Goal: Task Accomplishment & Management: Manage account settings

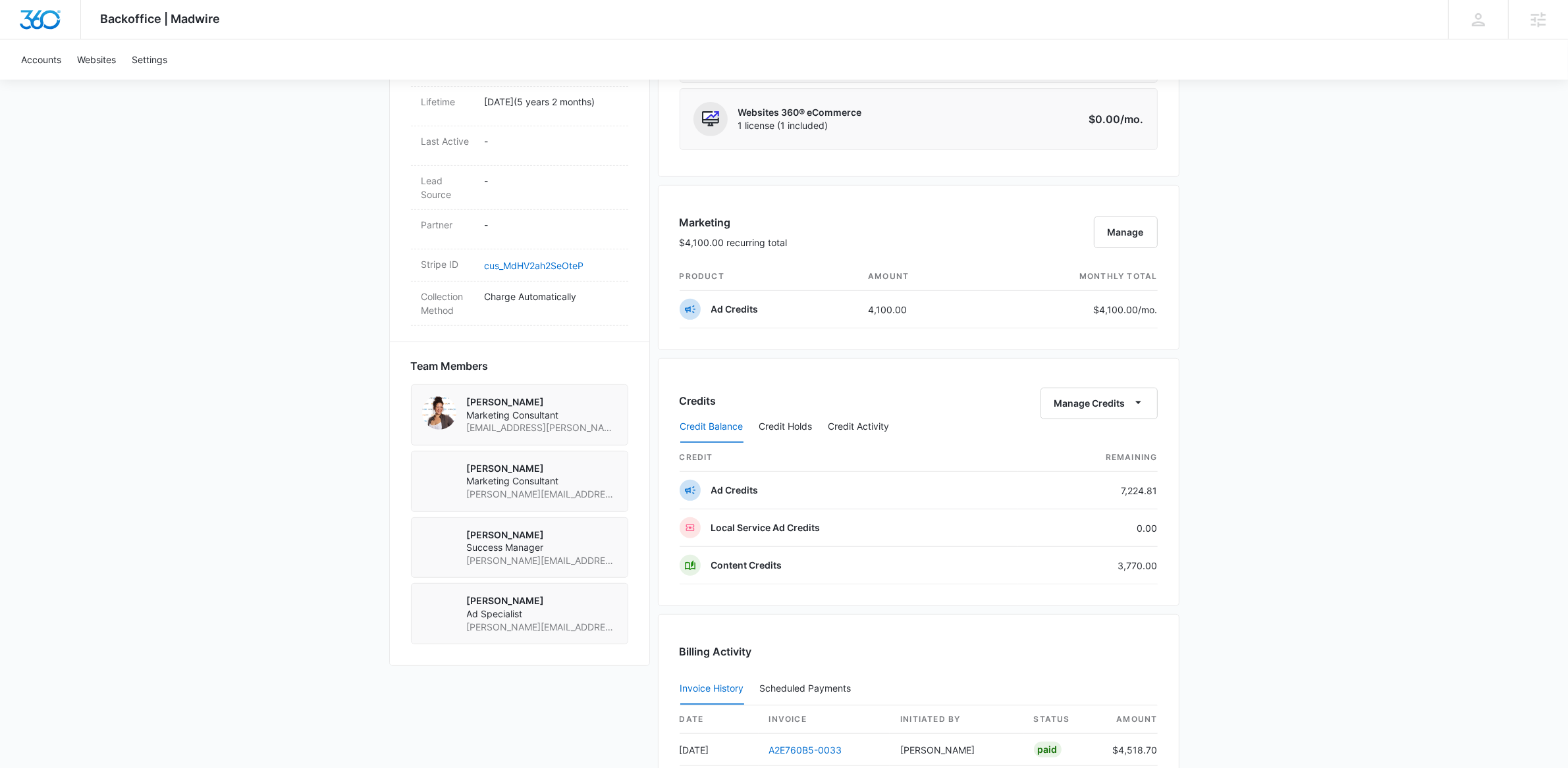
scroll to position [696, 0]
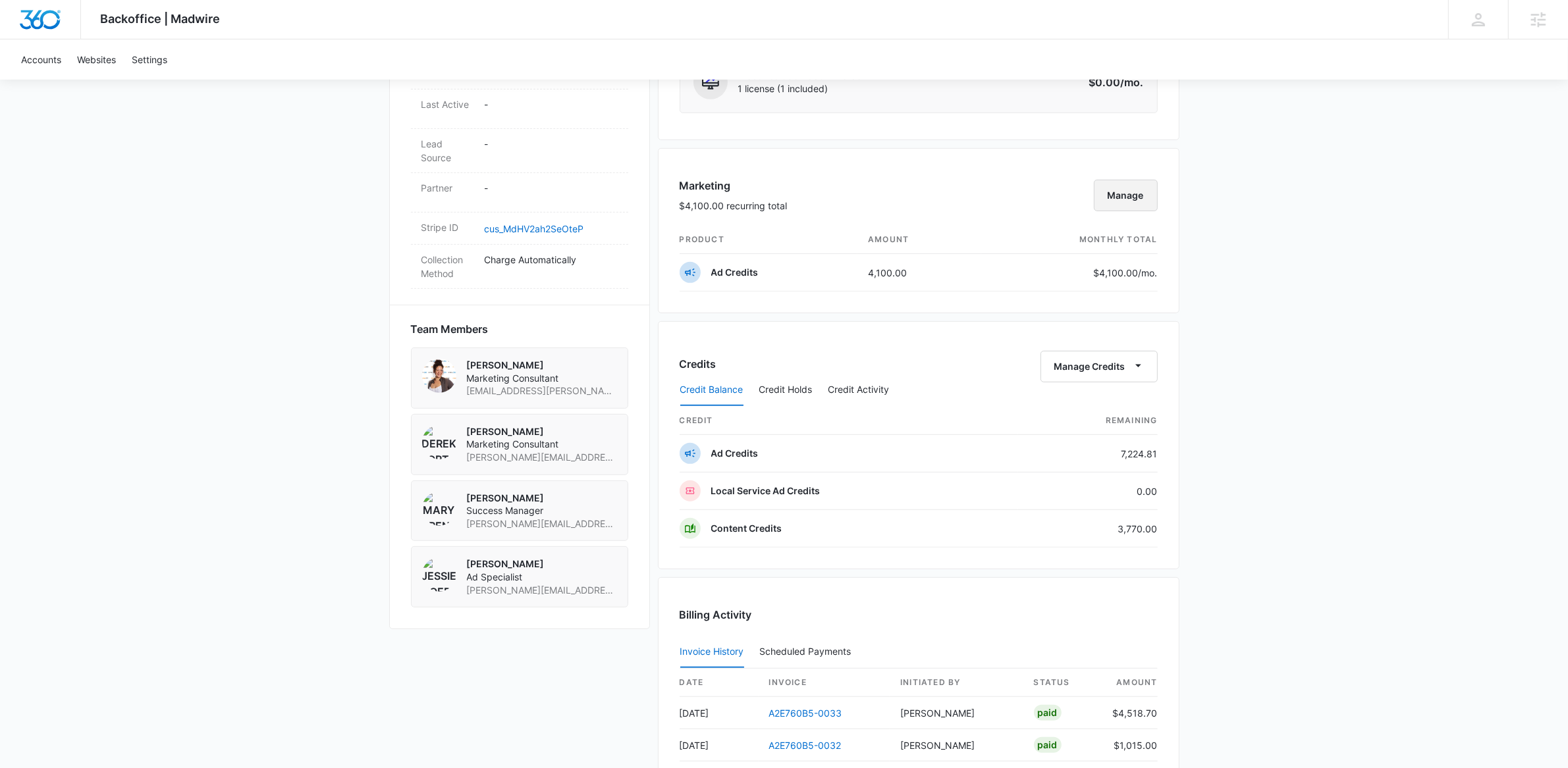
click at [1139, 195] on button "Manage" at bounding box center [1125, 195] width 64 height 31
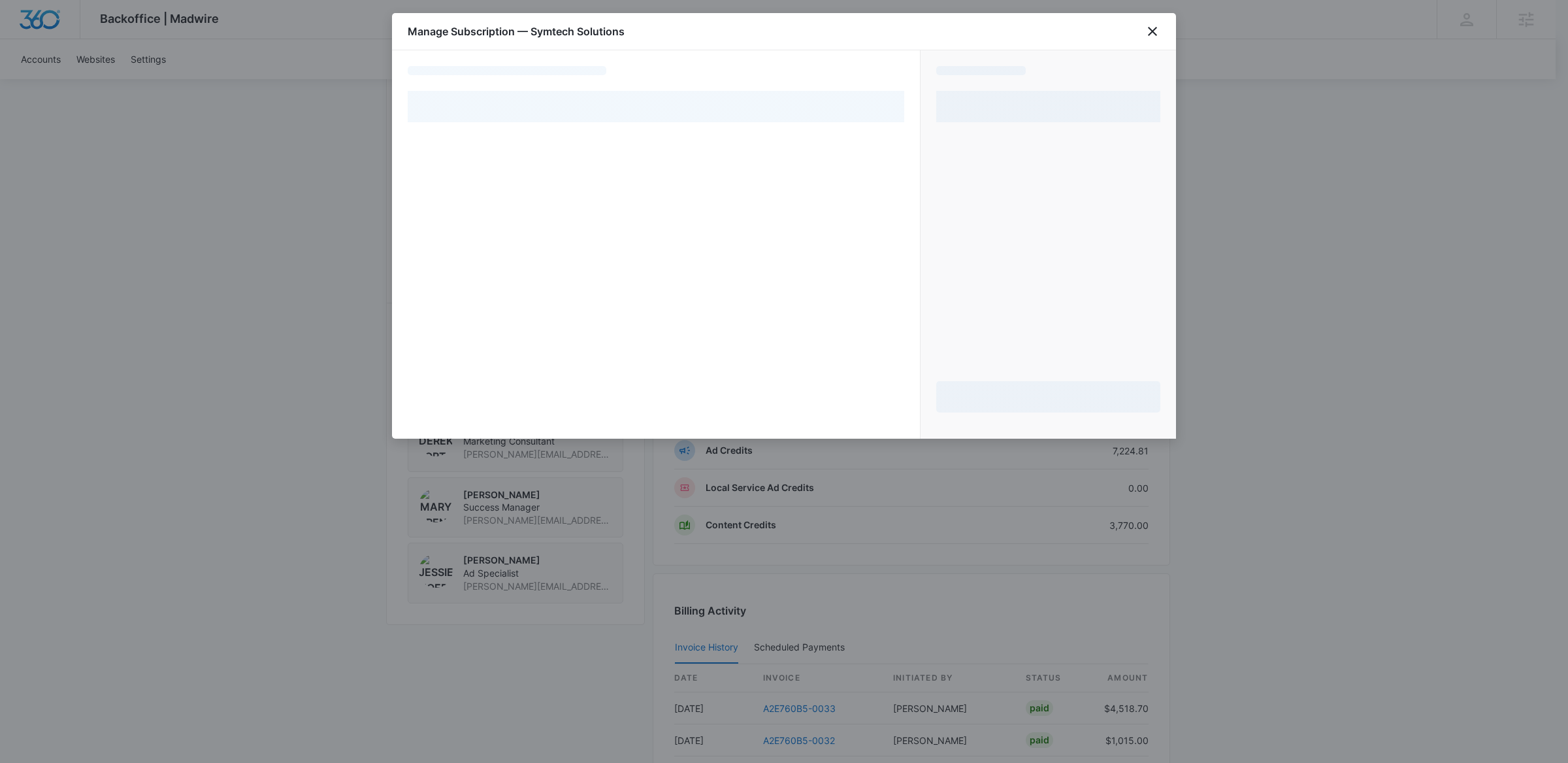
select select "pm_1MqfsRA4n8RTgNjU2PLA4t0k"
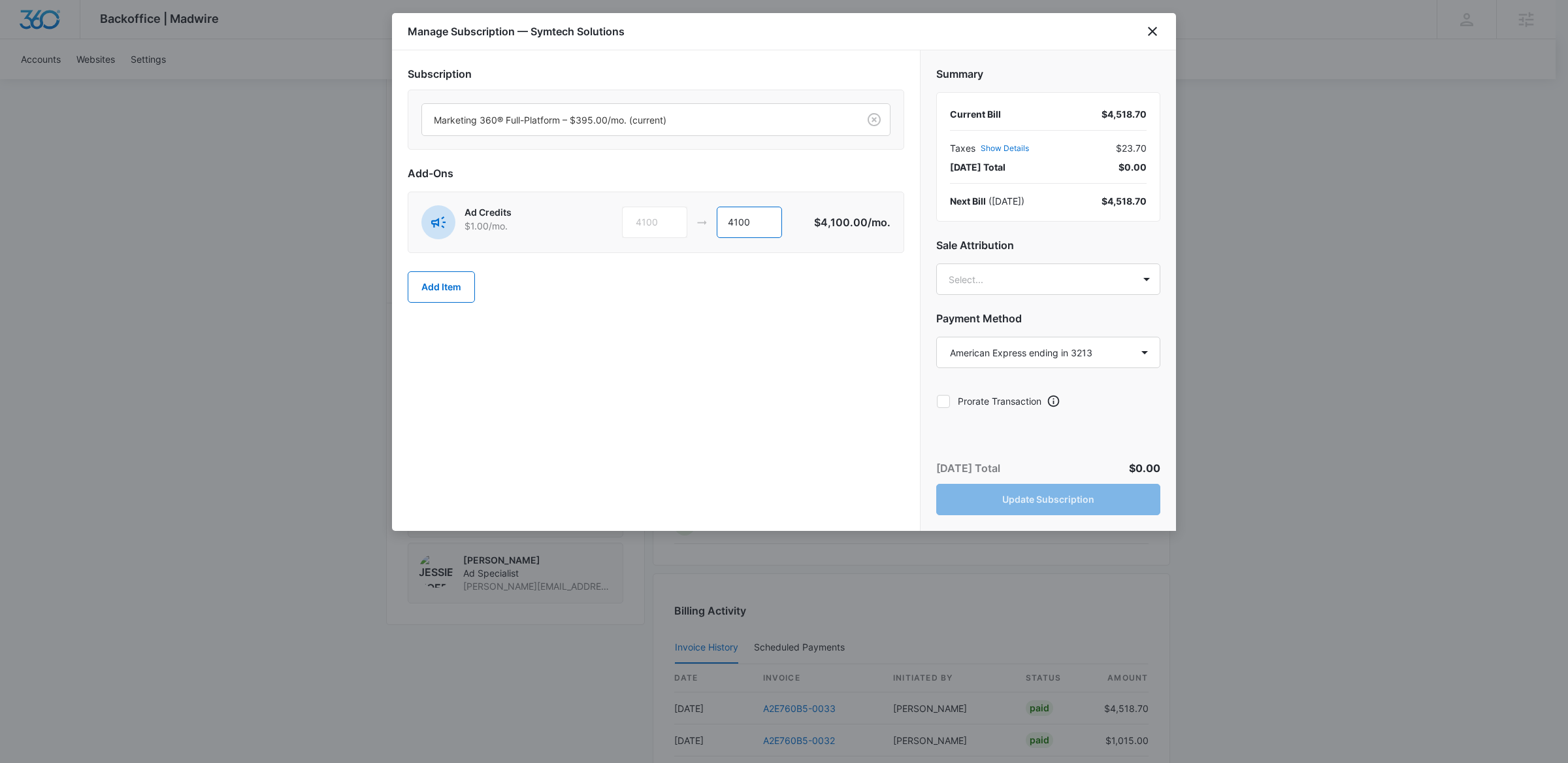
drag, startPoint x: 772, startPoint y: 228, endPoint x: 644, endPoint y: 233, distance: 128.1
click at [644, 233] on div "4100 4100" at bounding box center [719, 222] width 193 height 31
click at [743, 225] on input "4100" at bounding box center [750, 222] width 65 height 31
click at [743, 225] on input "4100" at bounding box center [750, 222] width 65 height 31
type input "5115"
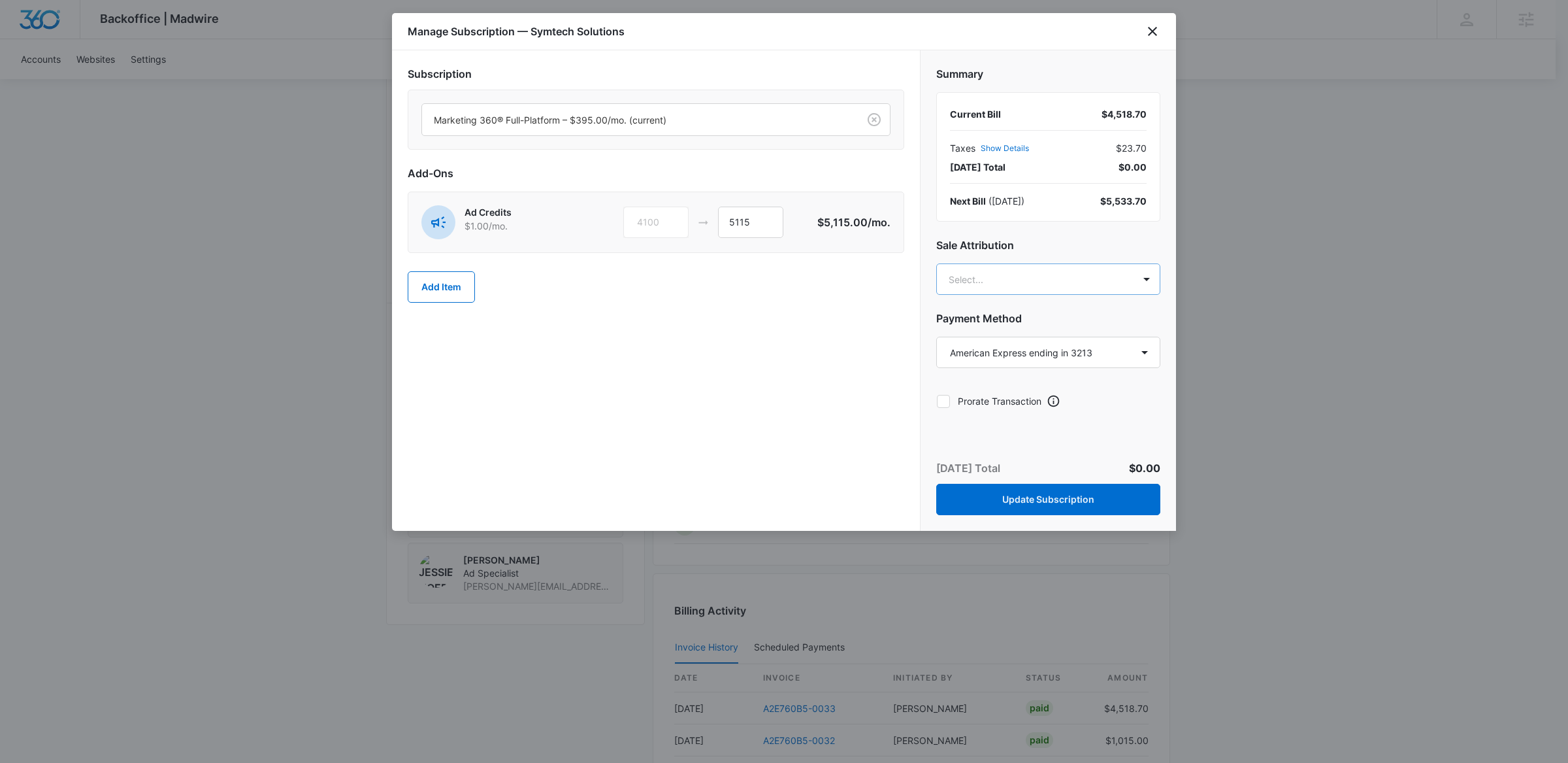
click at [1007, 273] on body "Backoffice | Madwire Apps Settings [PERSON_NAME] [PERSON_NAME][EMAIL_ADDRESS][P…" at bounding box center [784, 200] width 1568 height 1783
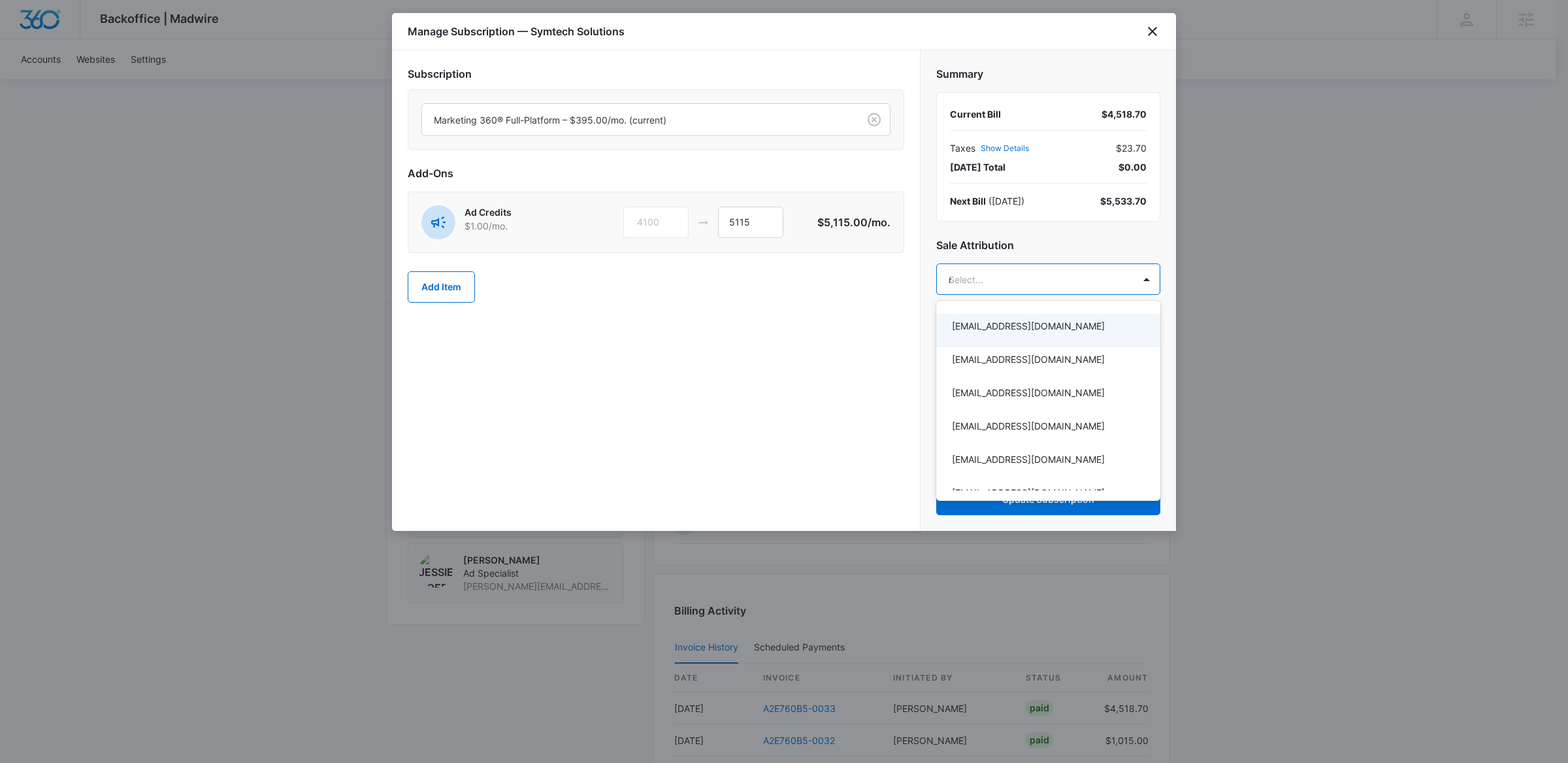
type input "[PERSON_NAME]"
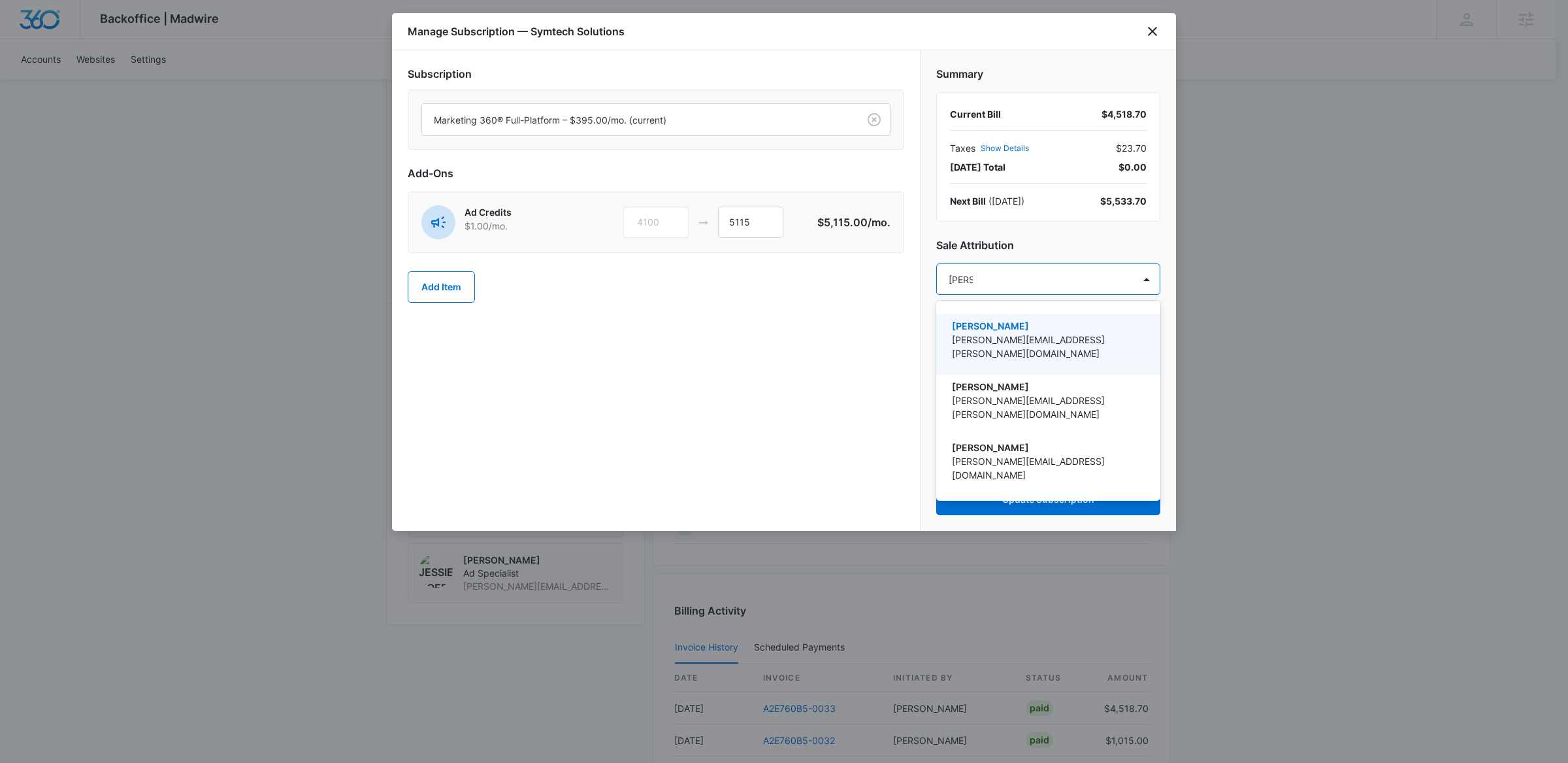
click at [1020, 347] on div "[PERSON_NAME] [PERSON_NAME][EMAIL_ADDRESS][PERSON_NAME][DOMAIN_NAME]" at bounding box center [1046, 344] width 190 height 51
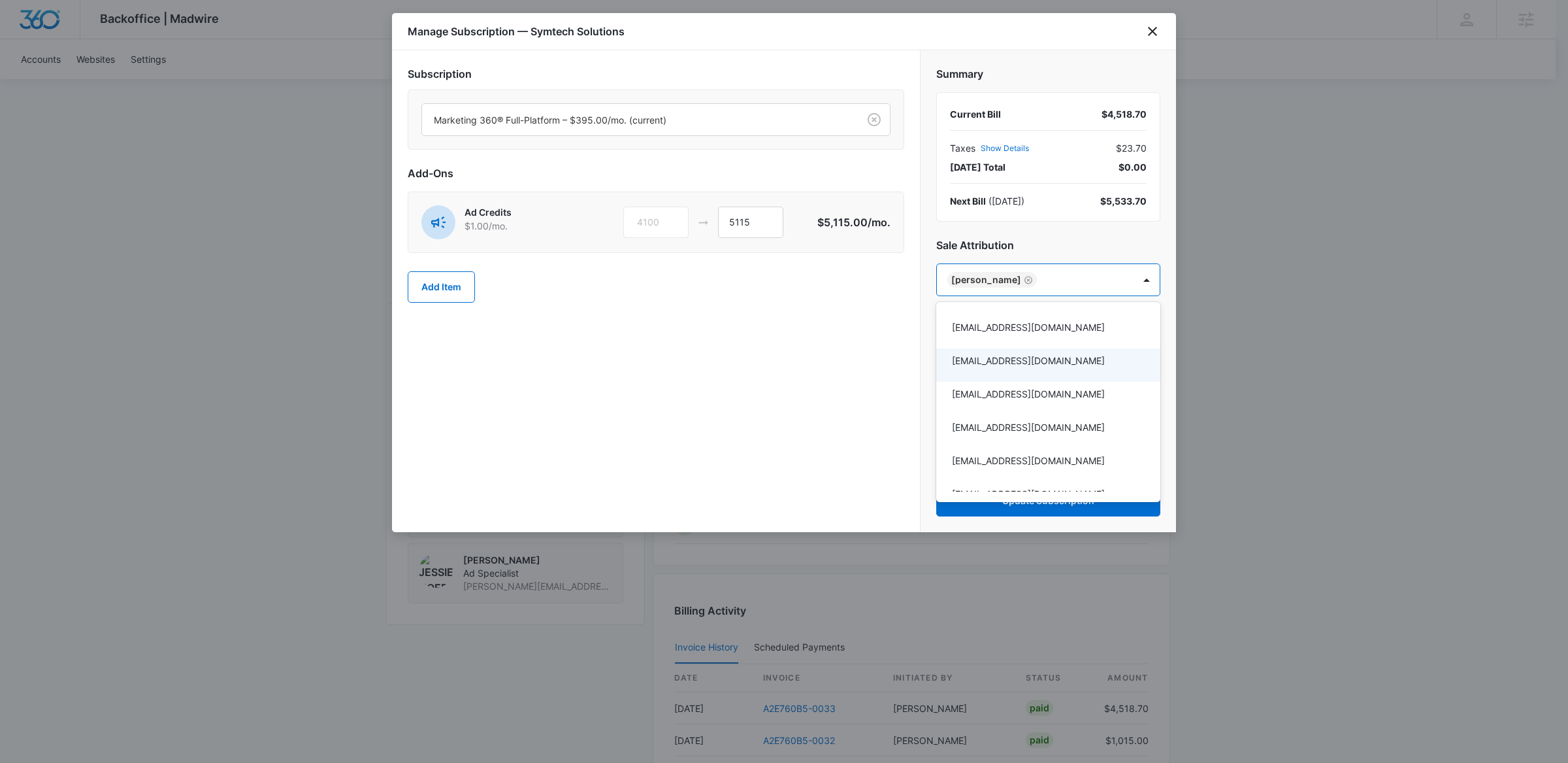
click at [812, 383] on div at bounding box center [784, 381] width 1568 height 763
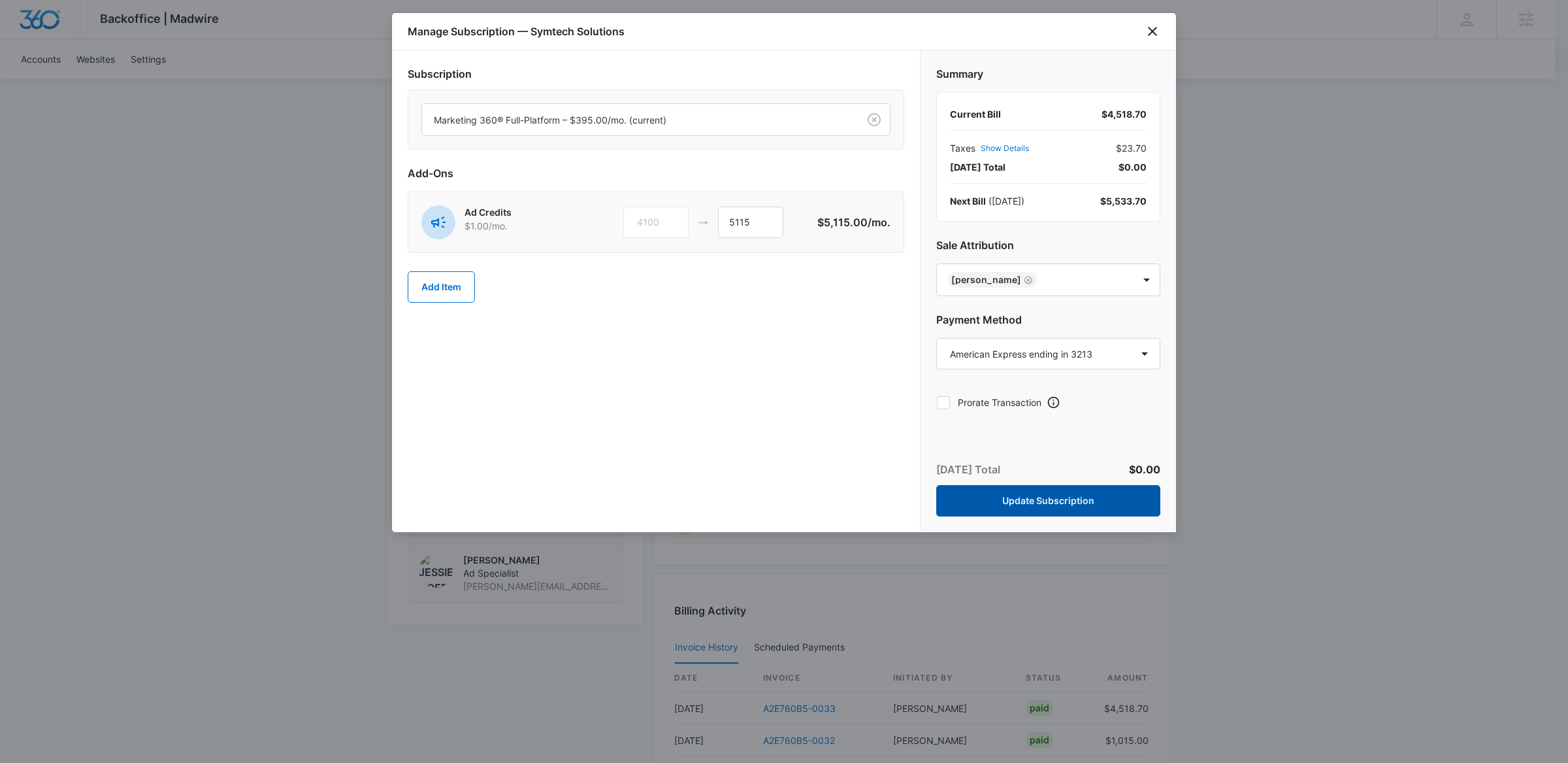
drag, startPoint x: 1031, startPoint y: 493, endPoint x: 1164, endPoint y: 526, distance: 137.0
click at [1031, 494] on button "Update Subscription" at bounding box center [1048, 501] width 224 height 31
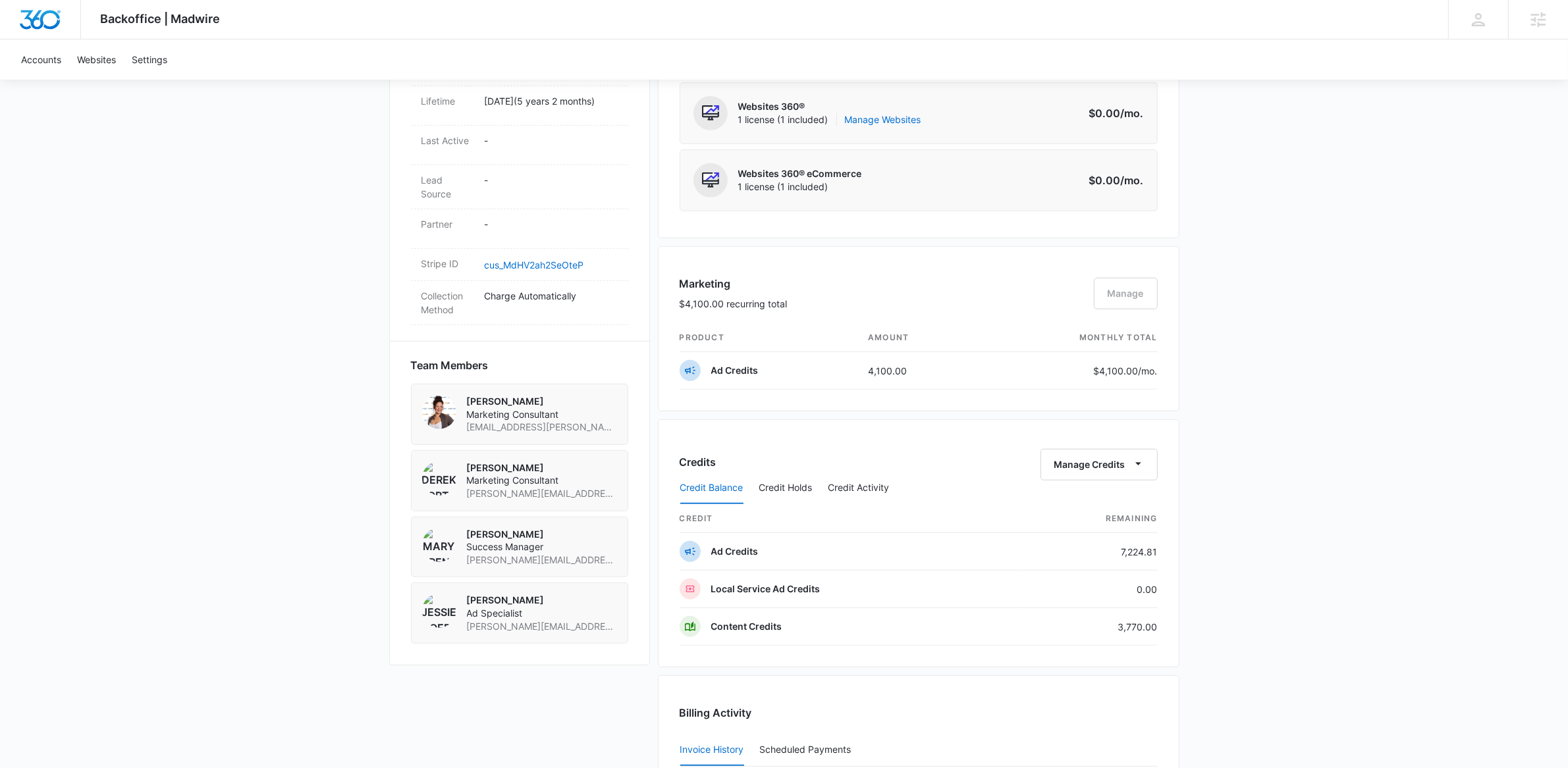
scroll to position [238, 0]
